Goal: Transaction & Acquisition: Obtain resource

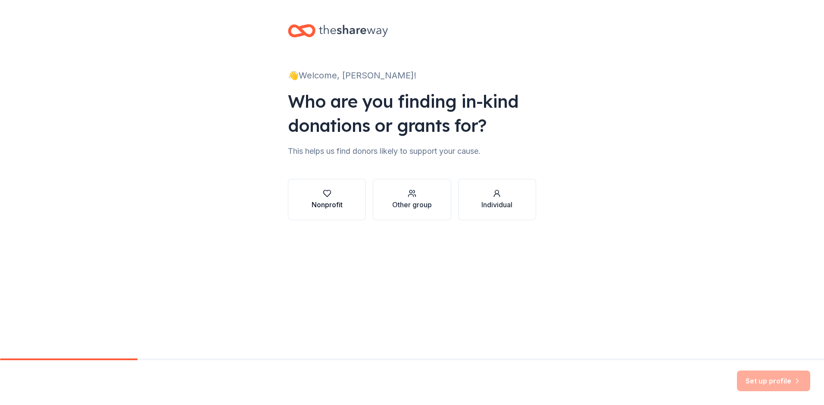
click at [327, 193] on icon "button" at bounding box center [327, 193] width 9 height 9
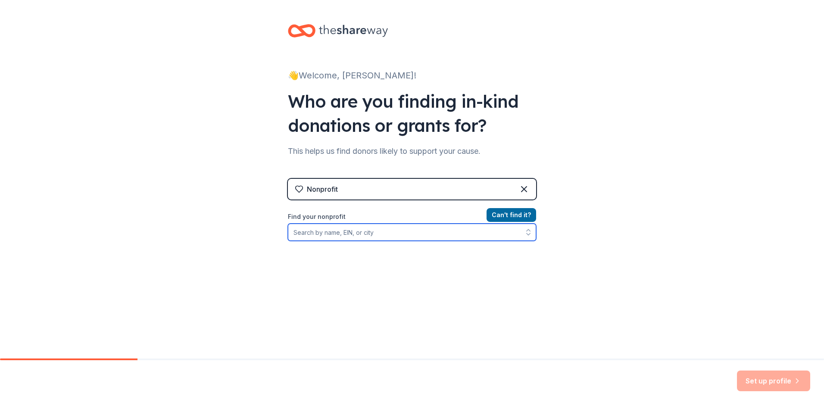
click at [364, 230] on input "Find your nonprofit" at bounding box center [412, 232] width 248 height 17
type input "P"
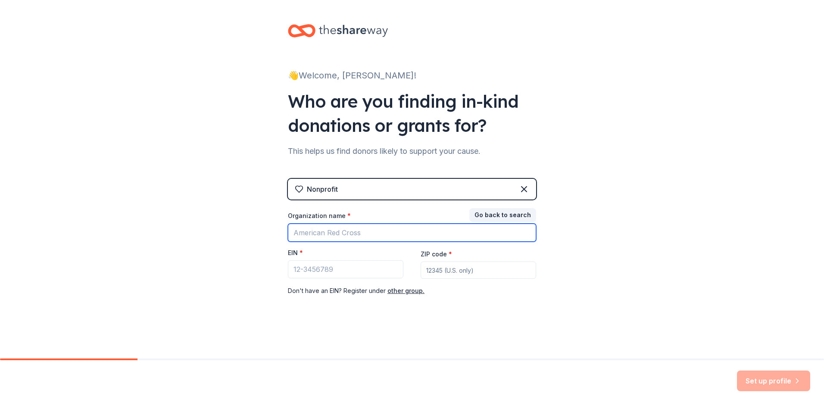
click at [303, 237] on input "Organization name *" at bounding box center [412, 233] width 248 height 18
type input "2"
type input "59-2559465"
drag, startPoint x: 349, startPoint y: 234, endPoint x: 225, endPoint y: 227, distance: 123.8
click at [225, 227] on div "👋 Welcome, Mandy! Who are you finding in-kind donations or grants for? This hel…" at bounding box center [412, 177] width 824 height 355
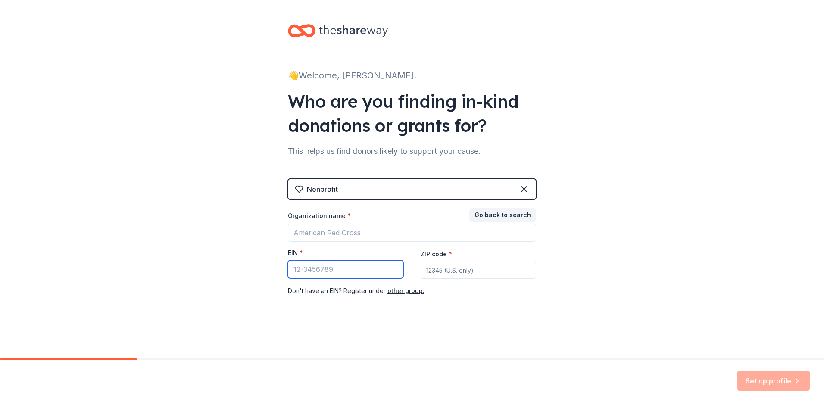
click at [333, 270] on input "EIN *" at bounding box center [345, 269] width 115 height 18
type input "59-2559465"
click at [451, 265] on input "ZIP code *" at bounding box center [477, 270] width 115 height 17
type input "32542"
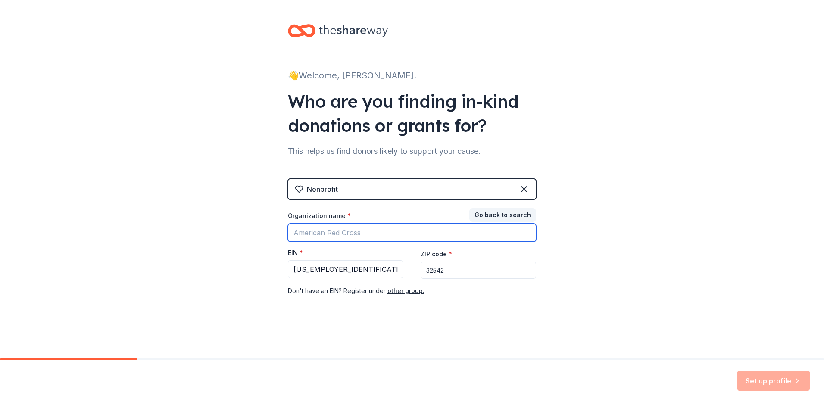
click at [392, 232] on input "Organization name *" at bounding box center [412, 233] width 248 height 18
click at [388, 239] on input "Pet Welfare" at bounding box center [412, 233] width 248 height 18
type input "Pet Welfare Advisory Council"
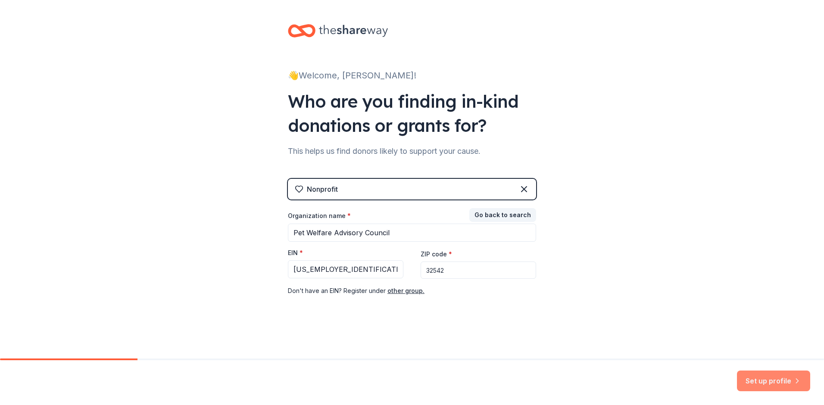
click at [778, 384] on button "Set up profile" at bounding box center [773, 380] width 73 height 21
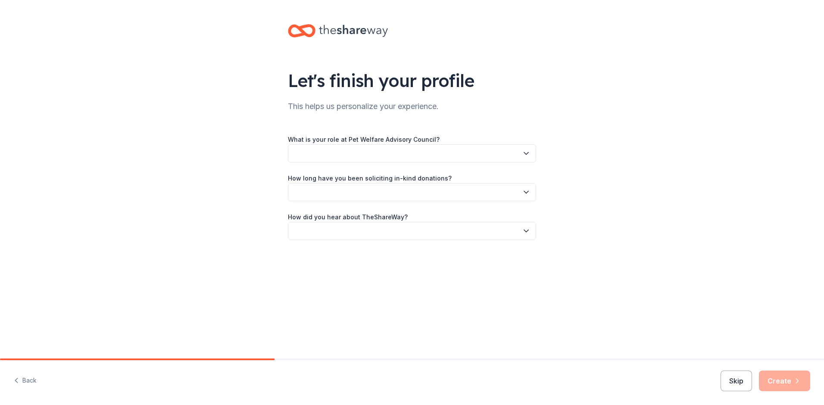
click at [497, 152] on button "button" at bounding box center [412, 153] width 248 height 18
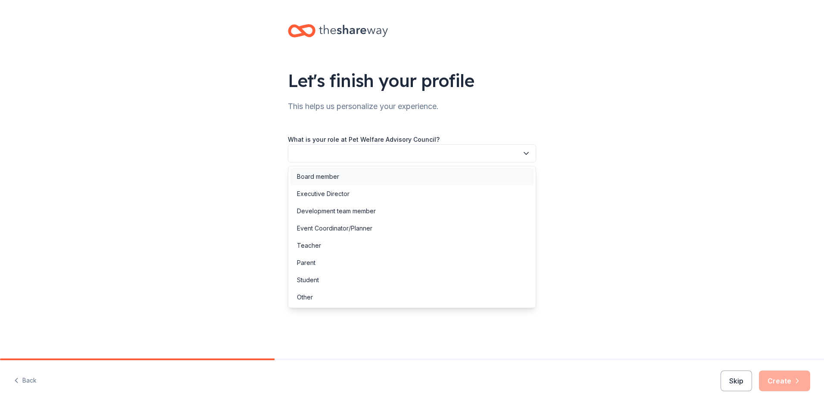
click at [331, 175] on div "Board member" at bounding box center [318, 176] width 42 height 10
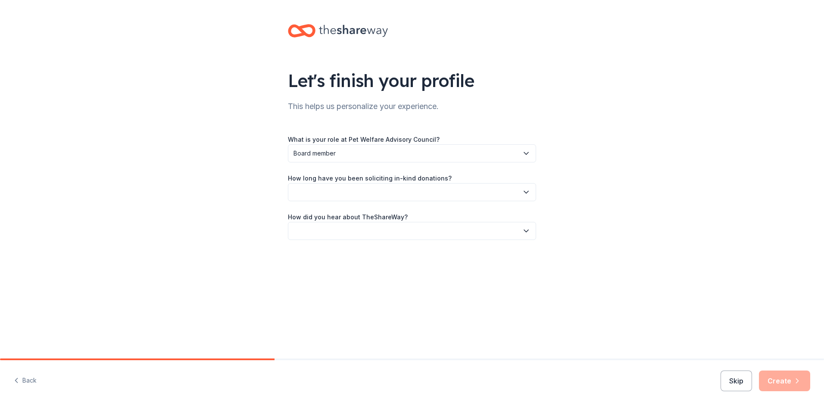
click at [352, 195] on button "button" at bounding box center [412, 192] width 248 height 18
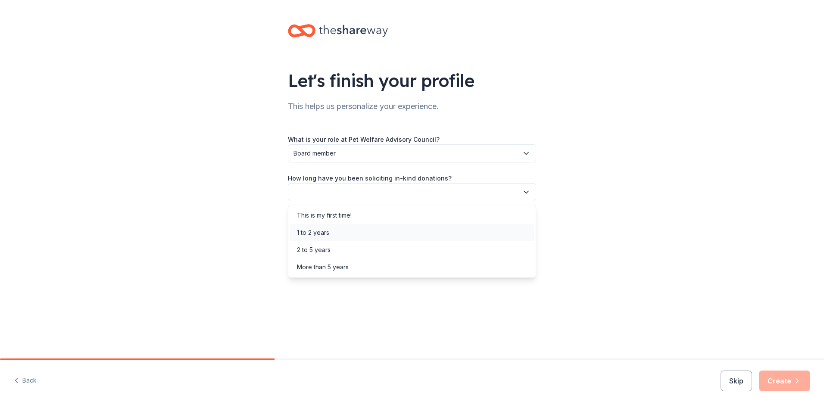
click at [346, 226] on div "1 to 2 years" at bounding box center [412, 232] width 244 height 17
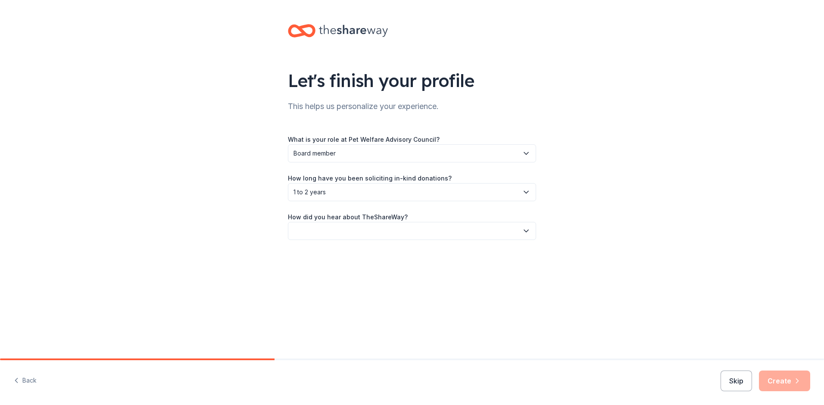
click at [353, 222] on button "button" at bounding box center [412, 231] width 248 height 18
click at [348, 271] on div "Online search" at bounding box center [412, 271] width 244 height 17
click at [777, 384] on button "Create" at bounding box center [784, 380] width 51 height 21
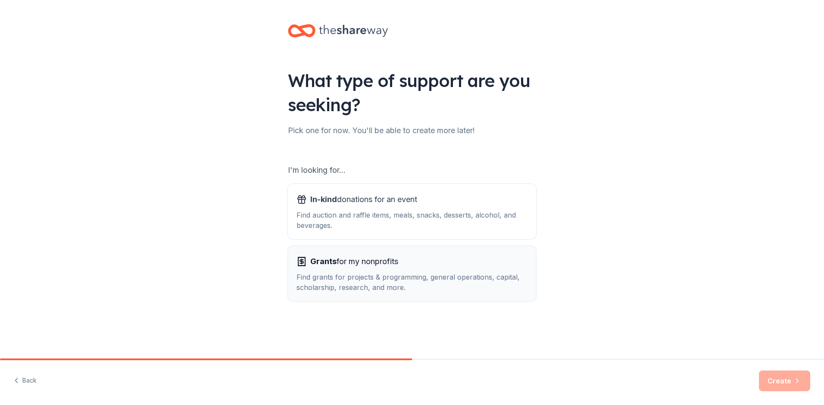
click at [380, 268] on div "Grants for my nonprofits Find grants for projects & programming, general operat…" at bounding box center [411, 274] width 231 height 38
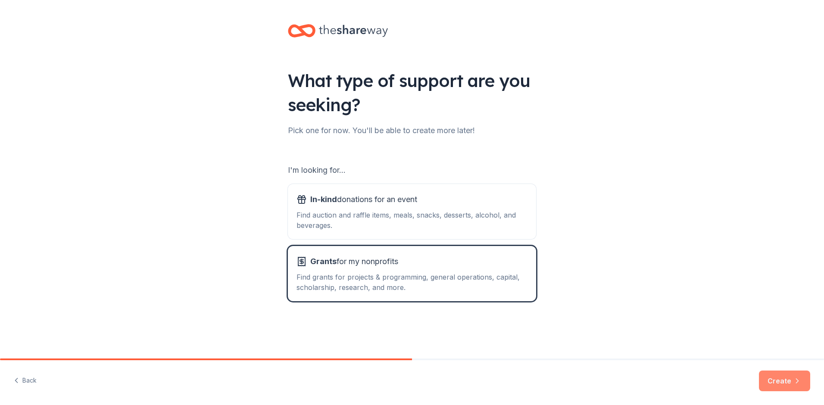
click at [797, 383] on icon "button" at bounding box center [797, 381] width 9 height 9
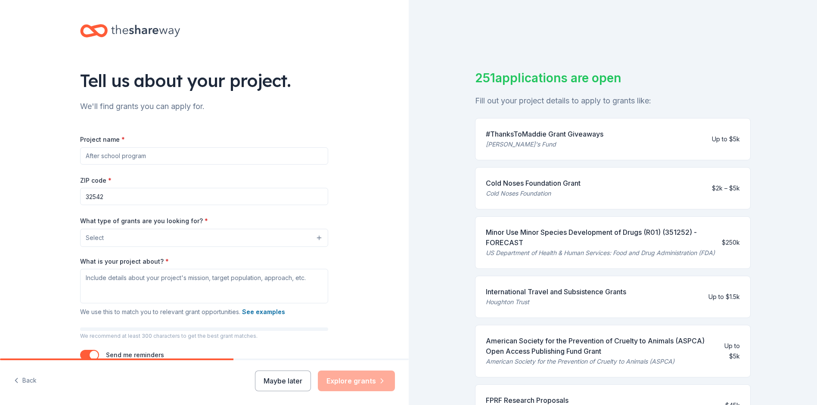
scroll to position [43, 0]
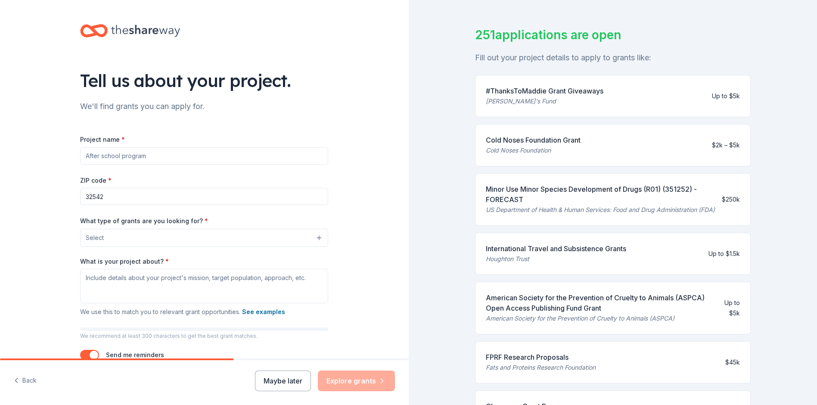
click at [557, 146] on div "Cold Noses Foundation" at bounding box center [533, 150] width 95 height 10
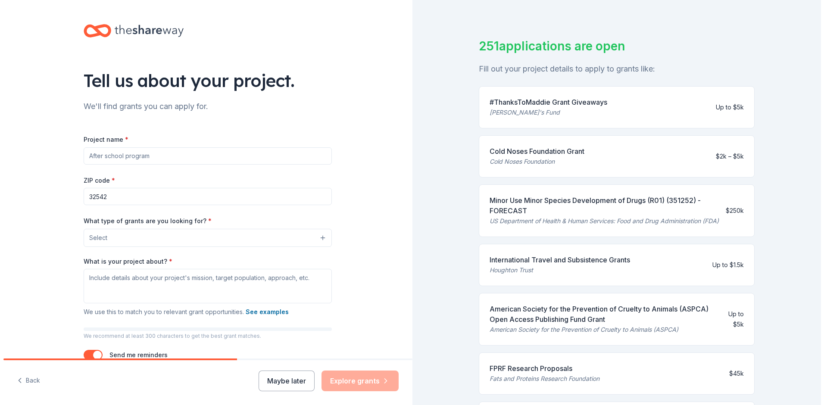
scroll to position [0, 0]
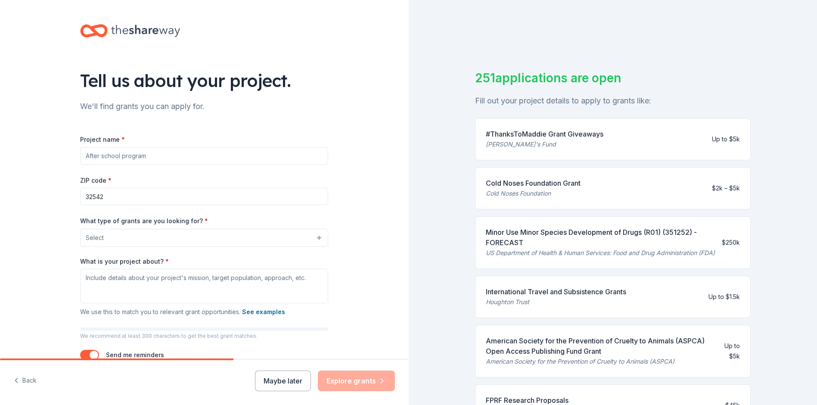
click at [106, 157] on input "Project name *" at bounding box center [204, 155] width 248 height 17
click at [151, 151] on input "Project name *" at bounding box center [204, 155] width 248 height 17
paste input "Emergency Animal Rescue Efforts"
type input "Emergency Animal Rescue Efforts"
click at [137, 238] on button "Select" at bounding box center [204, 238] width 248 height 18
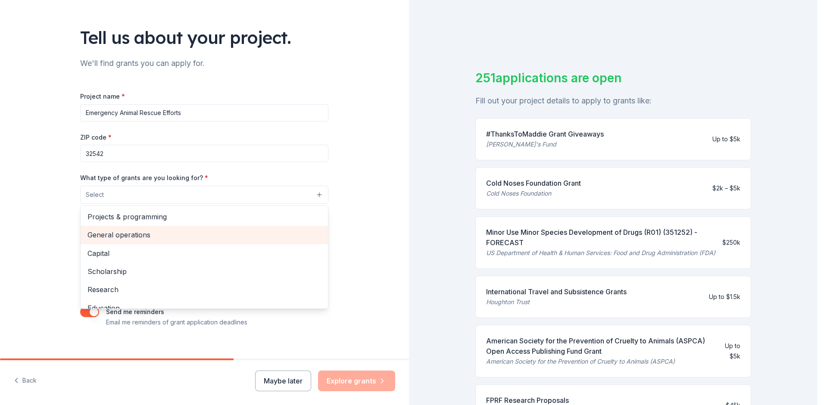
click at [137, 236] on span "General operations" at bounding box center [204, 234] width 234 height 11
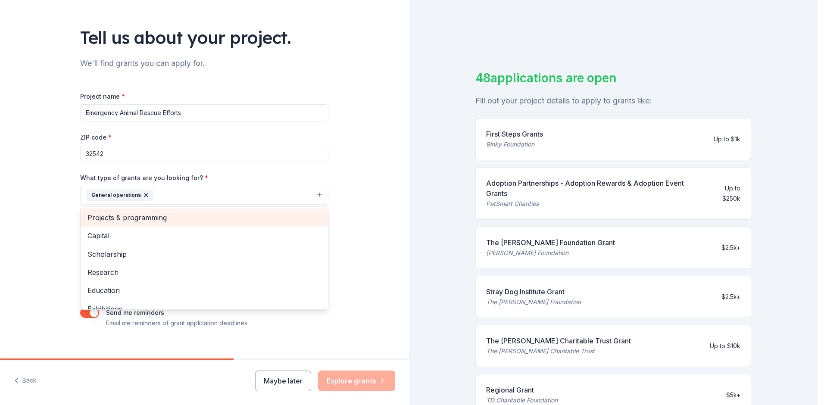
click at [153, 216] on span "Projects & programming" at bounding box center [204, 217] width 234 height 11
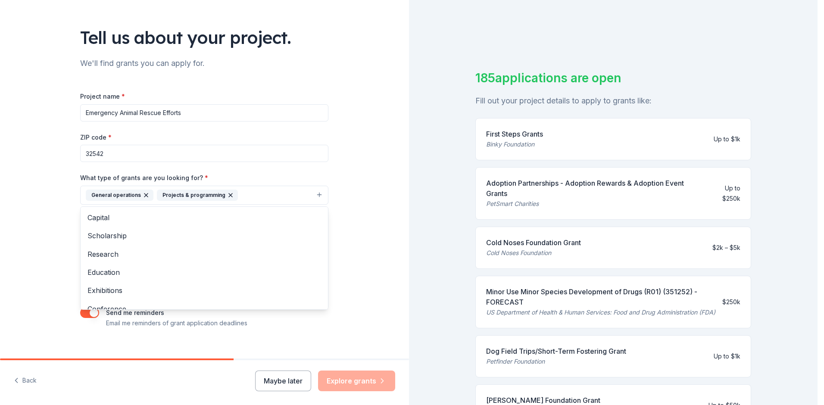
click at [363, 179] on div "Tell us about your project. We'll find grants you can apply for. Project name *…" at bounding box center [204, 163] width 409 height 413
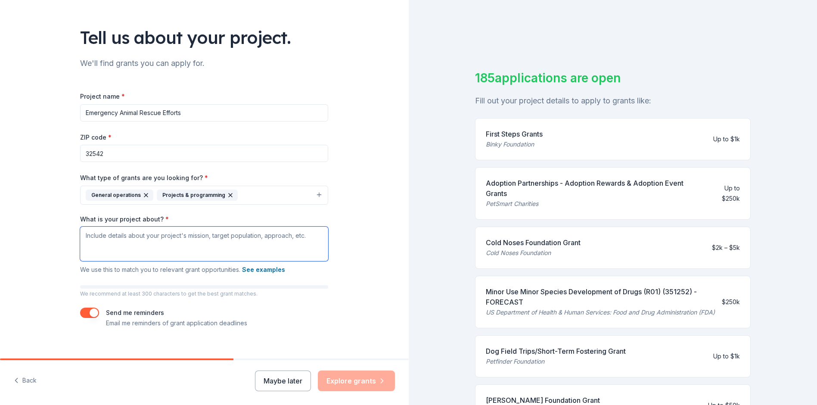
click at [181, 235] on textarea "What is your project about? *" at bounding box center [204, 244] width 248 height 34
paste textarea "Emergency Animal Rescue Efforts"
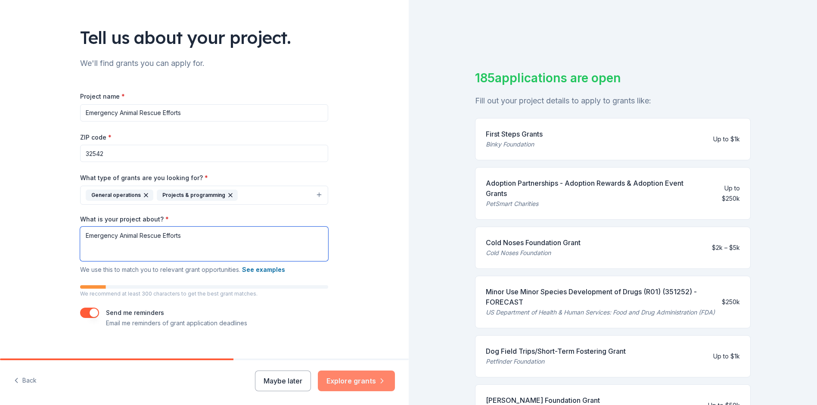
type textarea "Emergency Animal Rescue Efforts"
click at [352, 379] on button "Explore grants" at bounding box center [356, 380] width 77 height 21
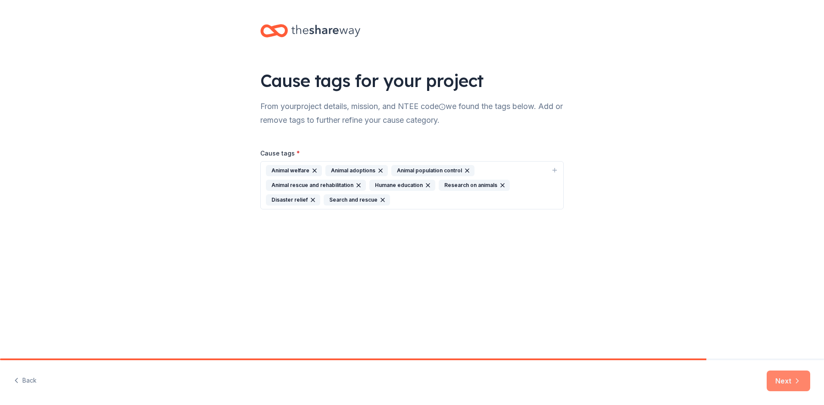
click at [781, 380] on button "Next" at bounding box center [788, 380] width 44 height 21
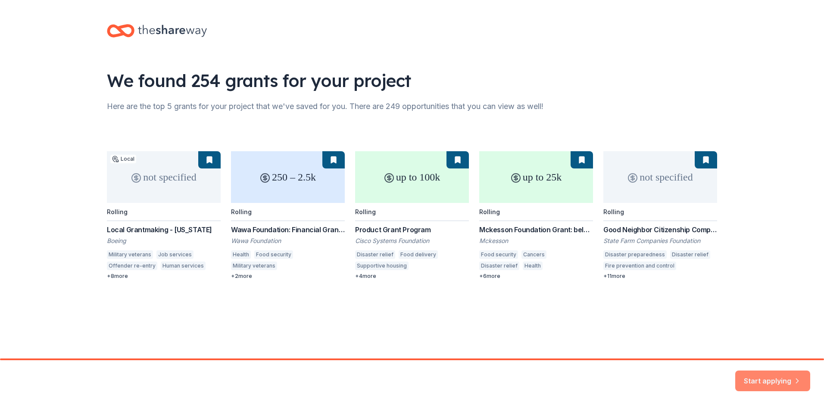
click at [762, 375] on button "Start applying" at bounding box center [772, 380] width 75 height 21
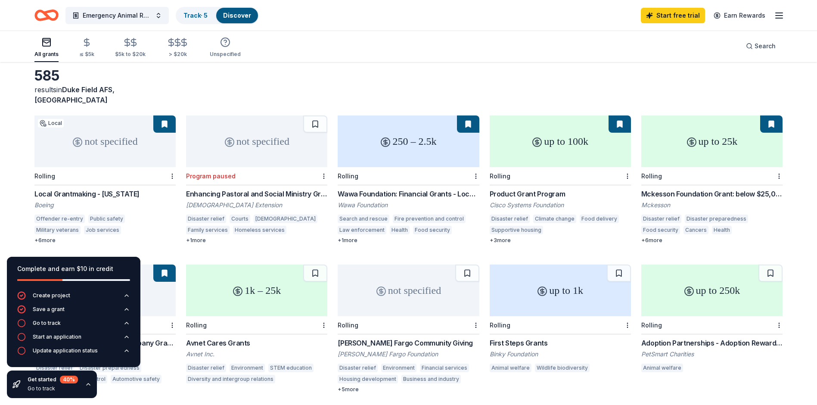
scroll to position [43, 0]
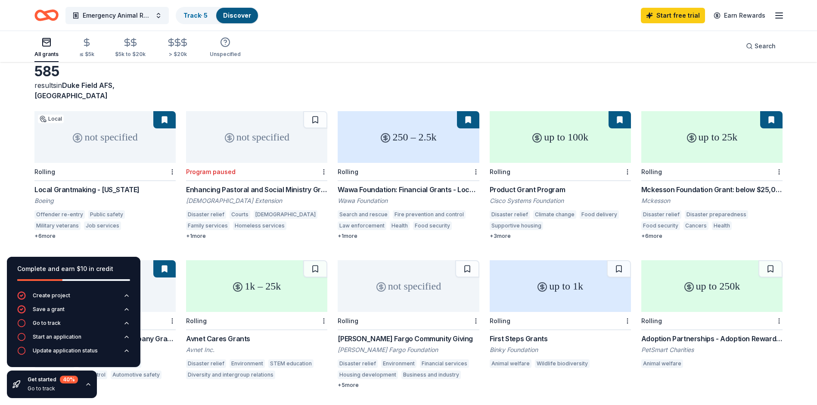
click at [78, 136] on icon at bounding box center [77, 137] width 3 height 3
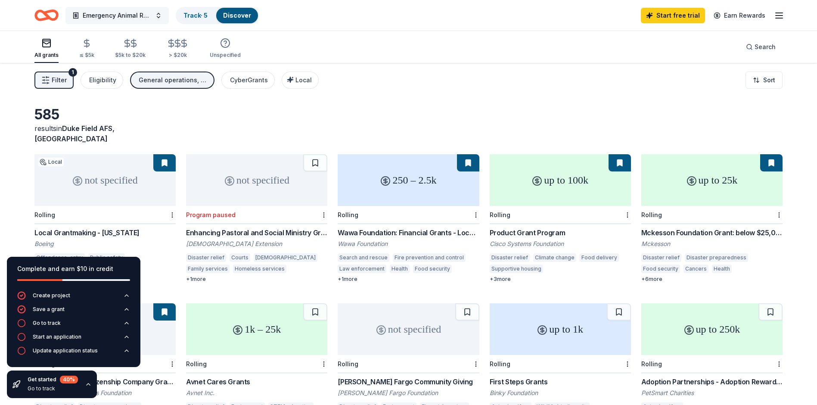
click at [121, 16] on span "Emergency Animal Rescue Efforts" at bounding box center [117, 15] width 69 height 10
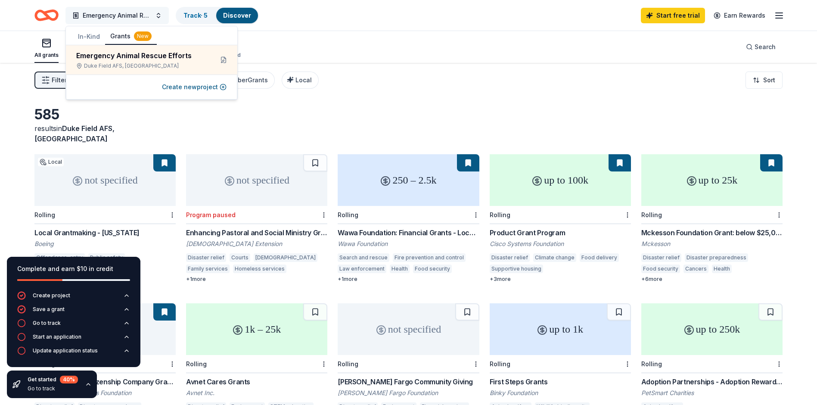
click at [147, 13] on span "Emergency Animal Rescue Efforts" at bounding box center [117, 15] width 69 height 10
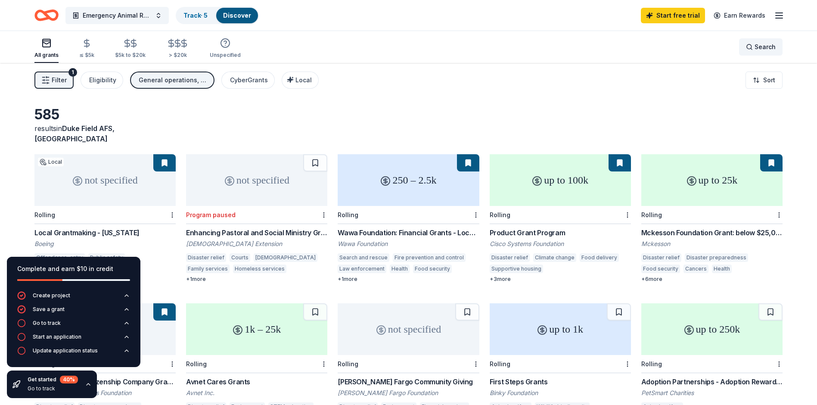
click at [765, 49] on span "Search" at bounding box center [765, 47] width 21 height 10
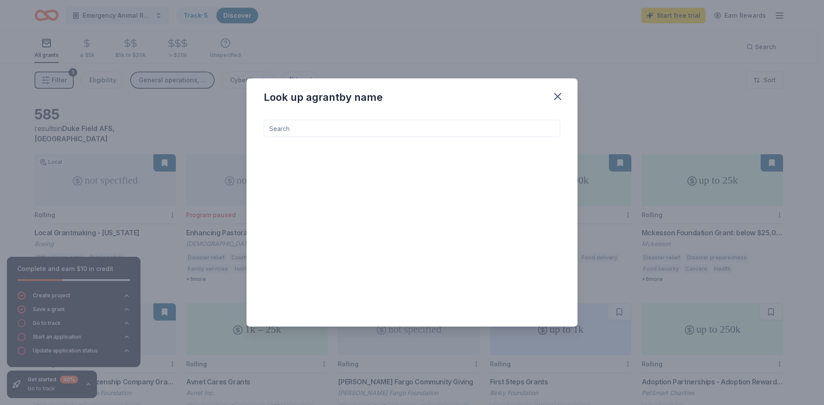
click at [381, 132] on input at bounding box center [412, 128] width 296 height 17
type input "animal"
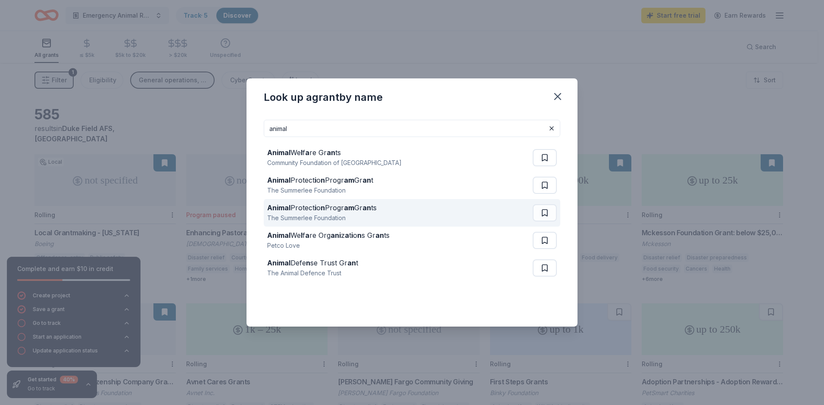
click at [354, 205] on strong "am" at bounding box center [349, 207] width 10 height 9
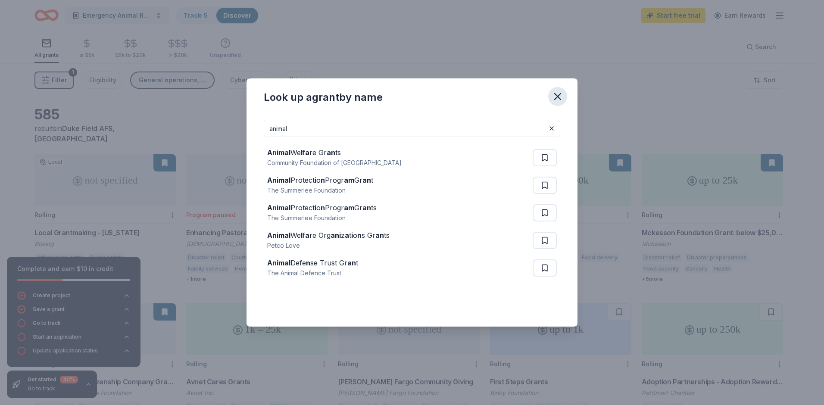
click at [558, 94] on icon "button" at bounding box center [557, 96] width 12 height 12
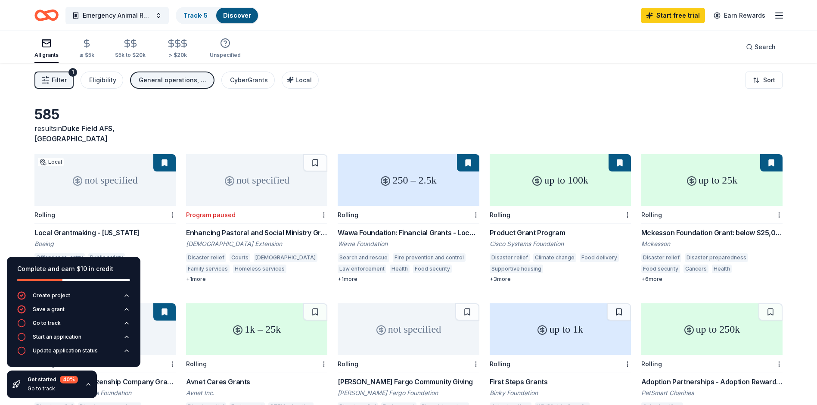
scroll to position [43, 0]
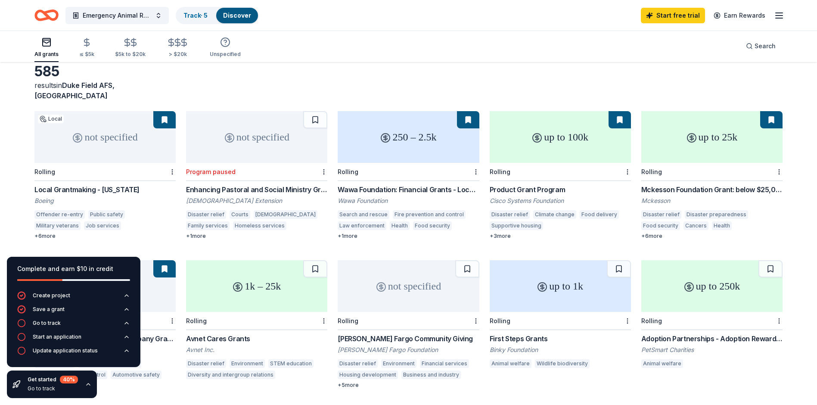
click at [400, 142] on div "250 – 2.5k" at bounding box center [408, 137] width 141 height 52
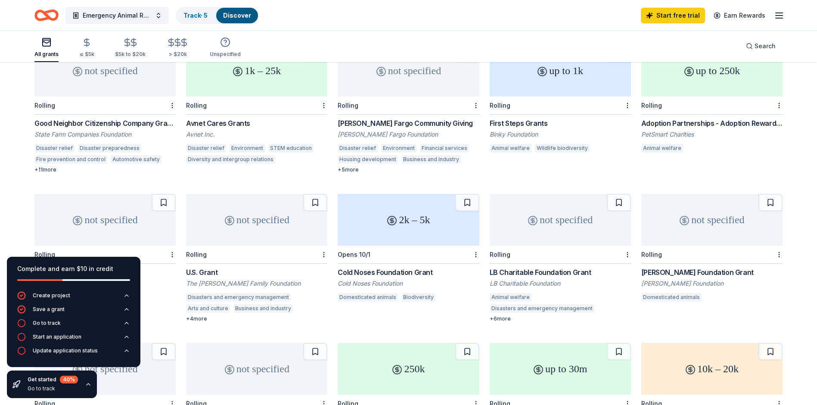
scroll to position [302, 0]
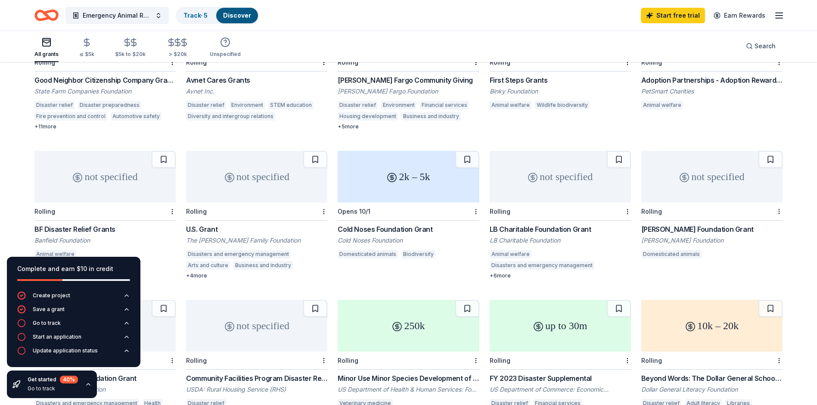
click at [413, 184] on div "2k – 5k" at bounding box center [408, 177] width 141 height 52
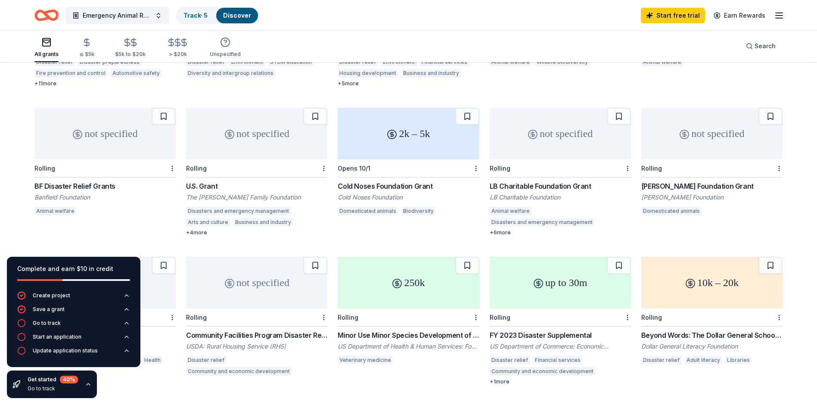
scroll to position [388, 0]
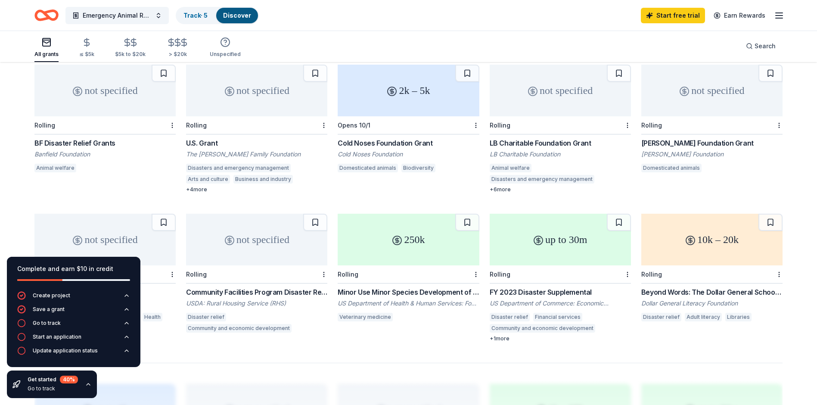
click at [704, 227] on div "10k – 20k" at bounding box center [711, 240] width 141 height 52
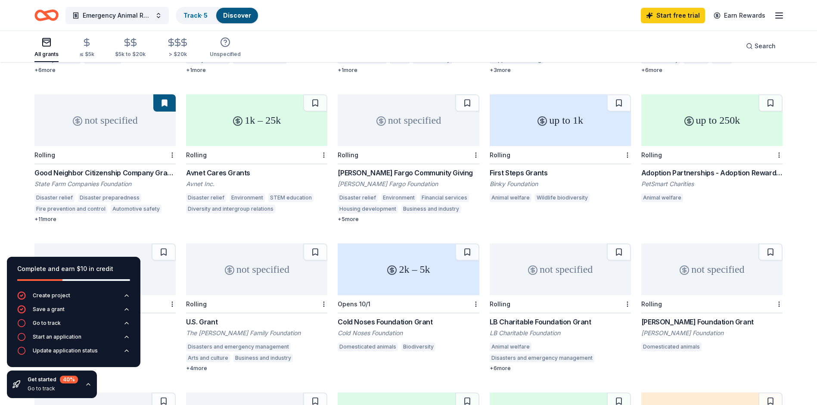
scroll to position [172, 0]
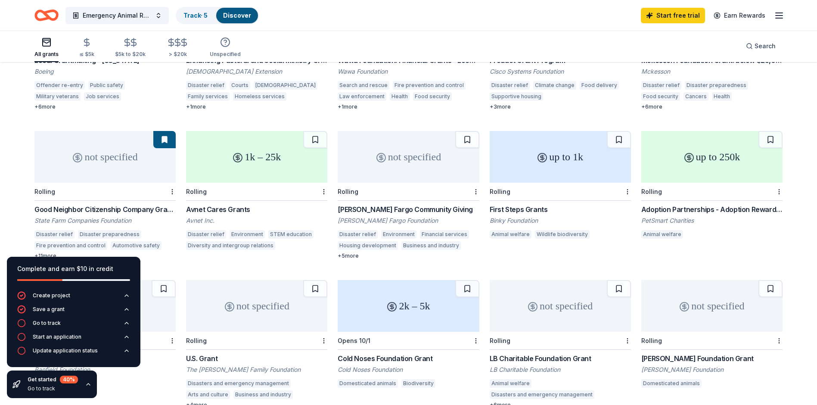
click at [711, 183] on div "Rolling" at bounding box center [711, 192] width 141 height 18
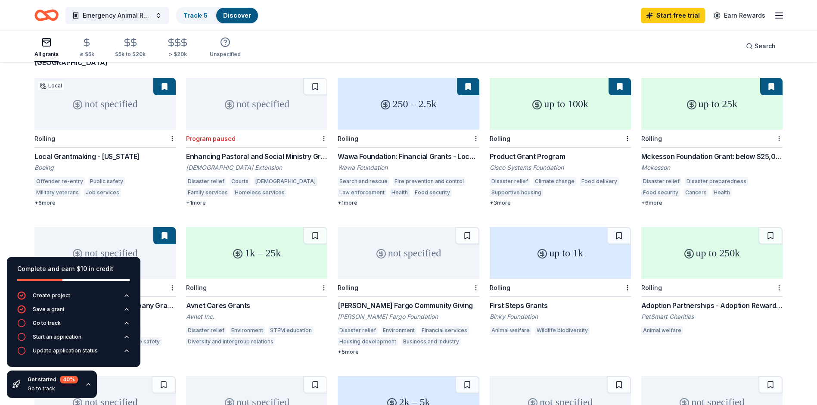
scroll to position [0, 0]
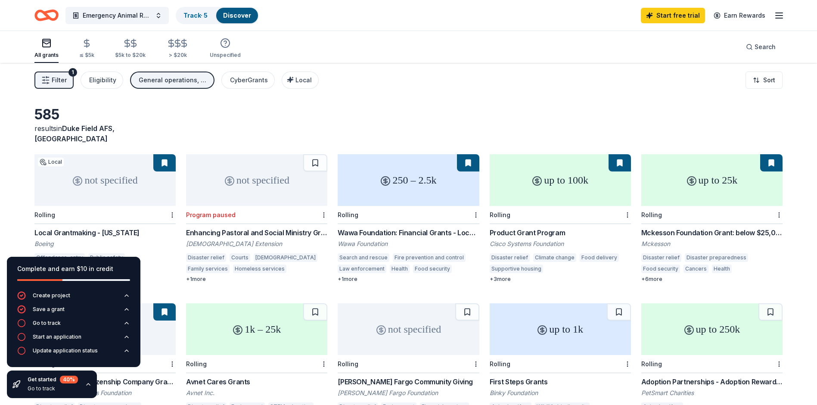
click at [776, 13] on line "button" at bounding box center [779, 13] width 7 height 0
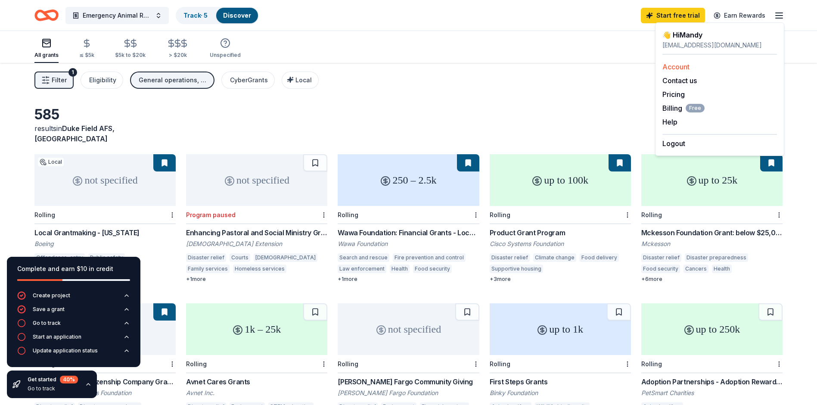
click at [667, 69] on link "Account" at bounding box center [676, 66] width 27 height 9
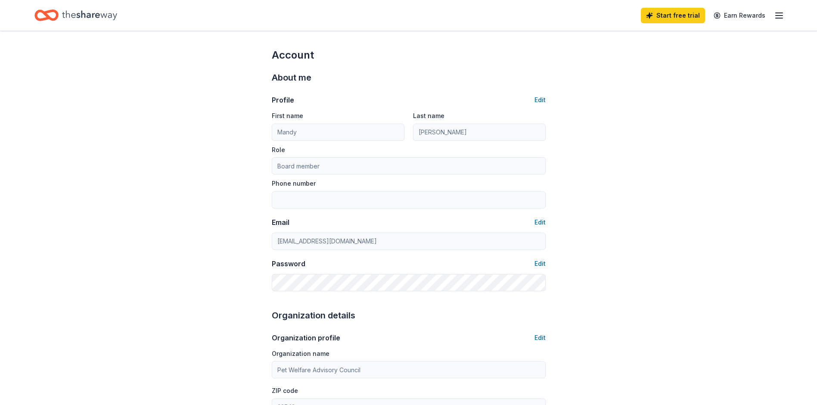
click at [782, 11] on icon "button" at bounding box center [779, 15] width 10 height 10
click at [671, 66] on link "Account" at bounding box center [676, 66] width 27 height 9
click at [670, 110] on span "Billing Free" at bounding box center [684, 108] width 42 height 10
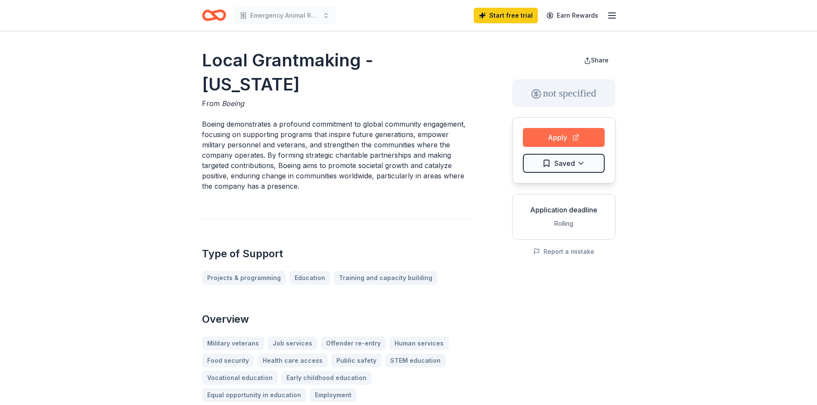
click at [557, 136] on button "Apply" at bounding box center [564, 137] width 82 height 19
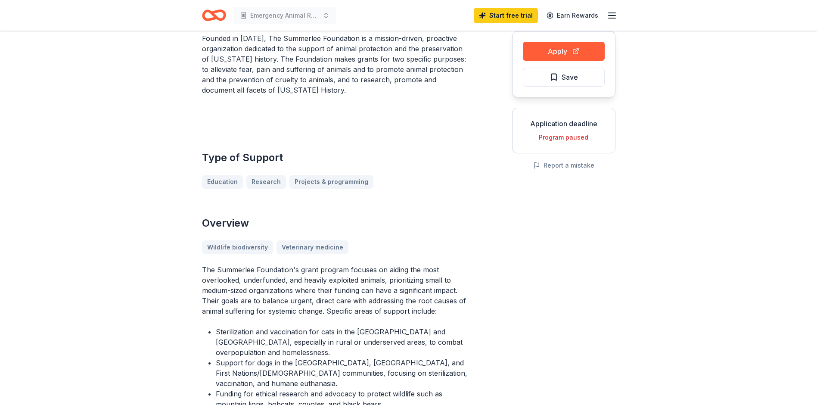
scroll to position [43, 0]
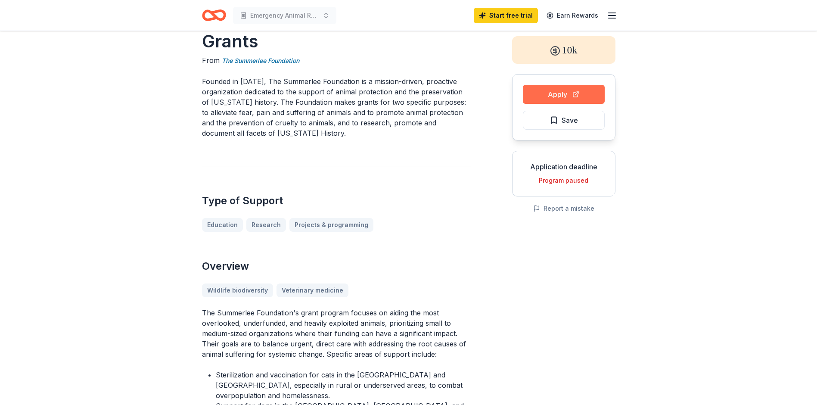
click at [549, 93] on button "Apply" at bounding box center [564, 94] width 82 height 19
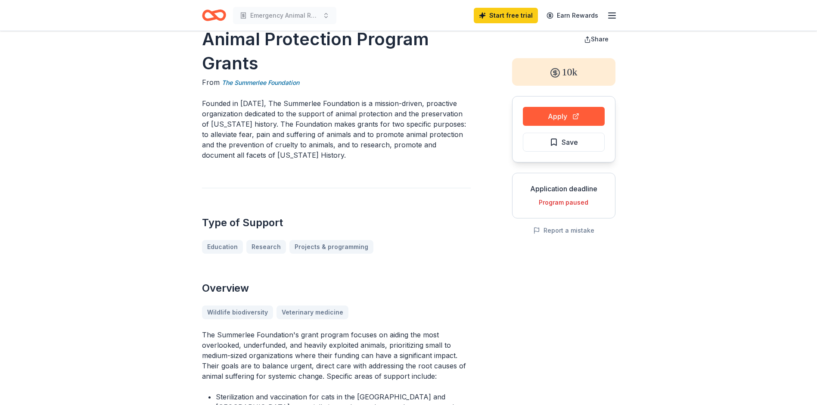
scroll to position [0, 0]
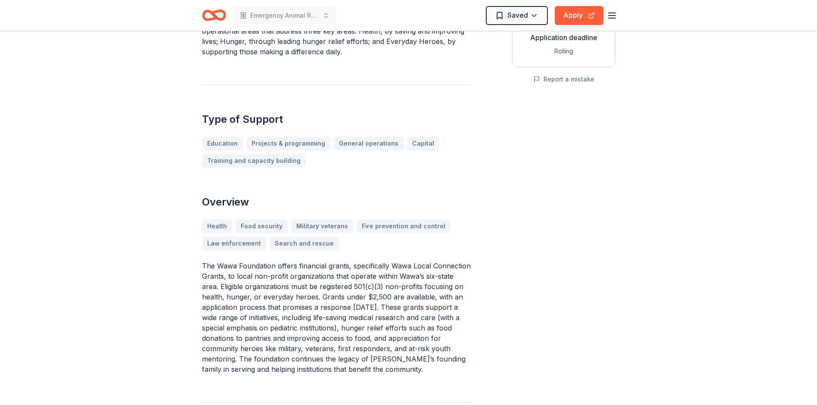
scroll to position [215, 0]
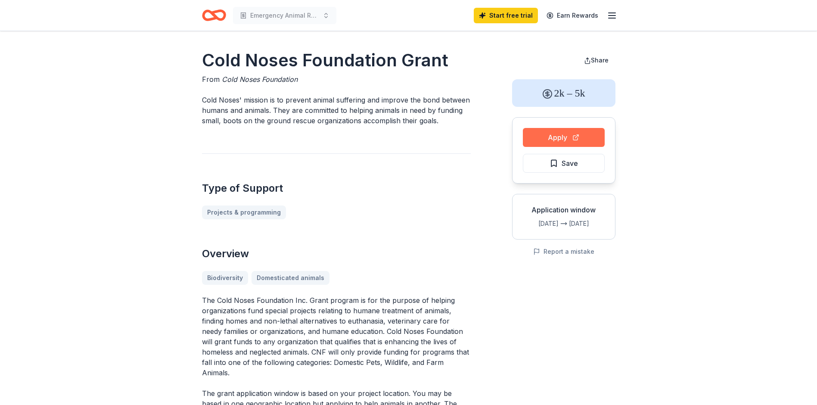
click at [562, 140] on button "Apply" at bounding box center [564, 137] width 82 height 19
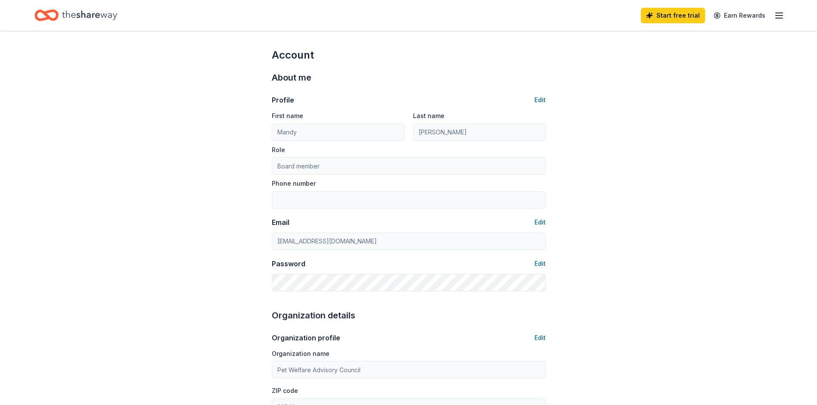
click at [778, 13] on line "button" at bounding box center [779, 13] width 7 height 0
click at [681, 64] on link "Account" at bounding box center [676, 66] width 27 height 9
click at [675, 140] on button "Logout" at bounding box center [674, 143] width 23 height 10
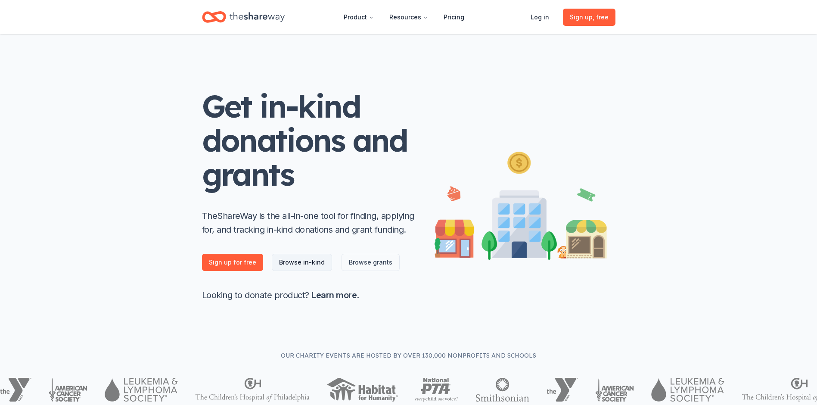
click at [298, 266] on link "Browse in-kind" at bounding box center [302, 262] width 60 height 17
